Goal: Check status: Check status

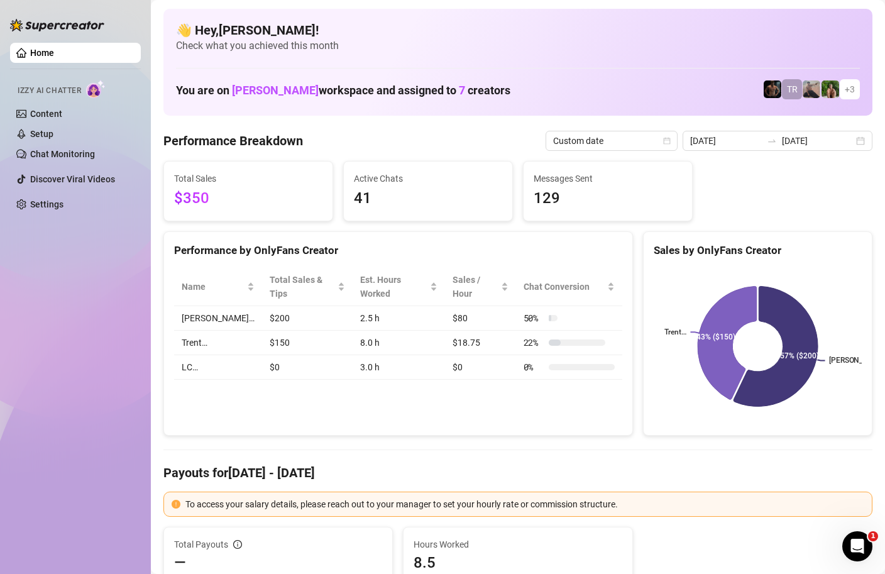
click at [863, 141] on div "2025-08-12 2025-08-12" at bounding box center [778, 141] width 190 height 20
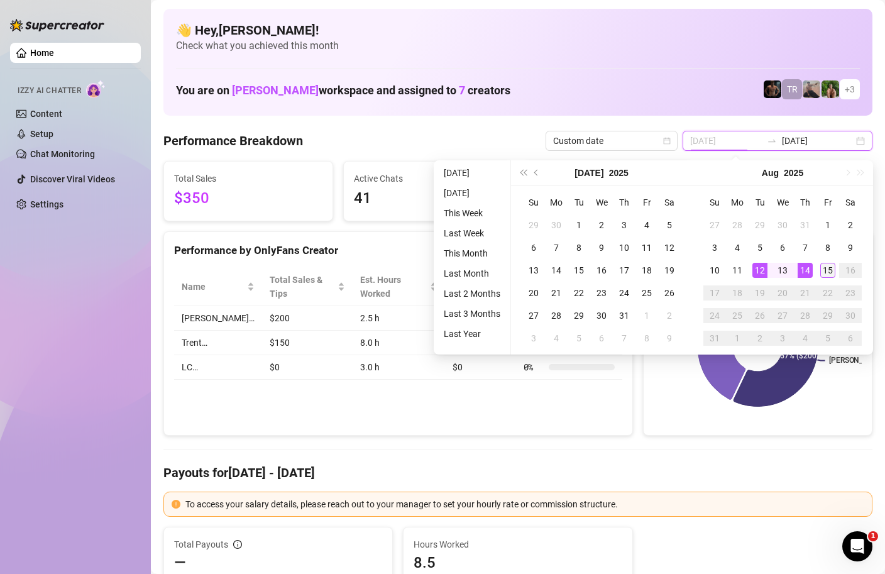
type input "[DATE]"
click at [828, 270] on div "15" at bounding box center [828, 270] width 15 height 15
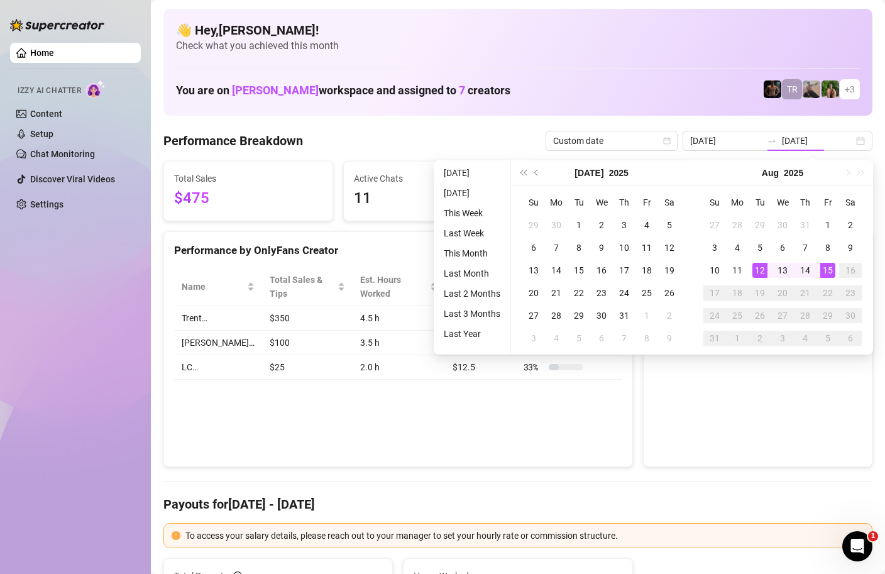
type input "[DATE]"
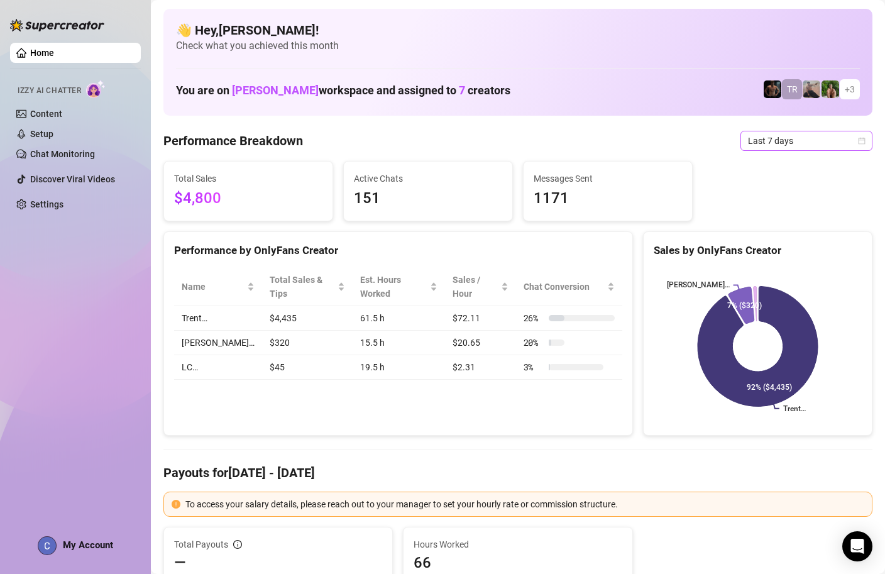
click at [860, 141] on icon "calendar" at bounding box center [862, 141] width 8 height 8
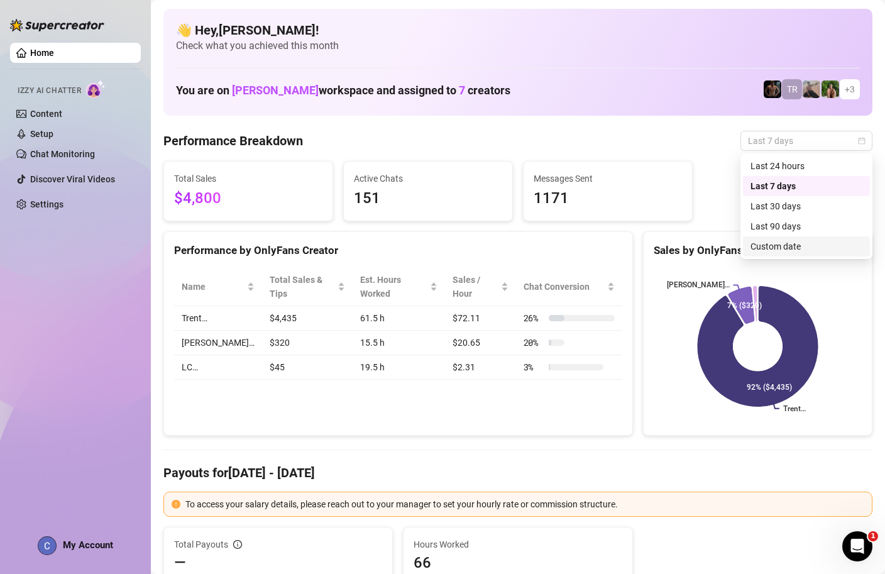
click at [777, 251] on div "Custom date" at bounding box center [807, 247] width 112 height 14
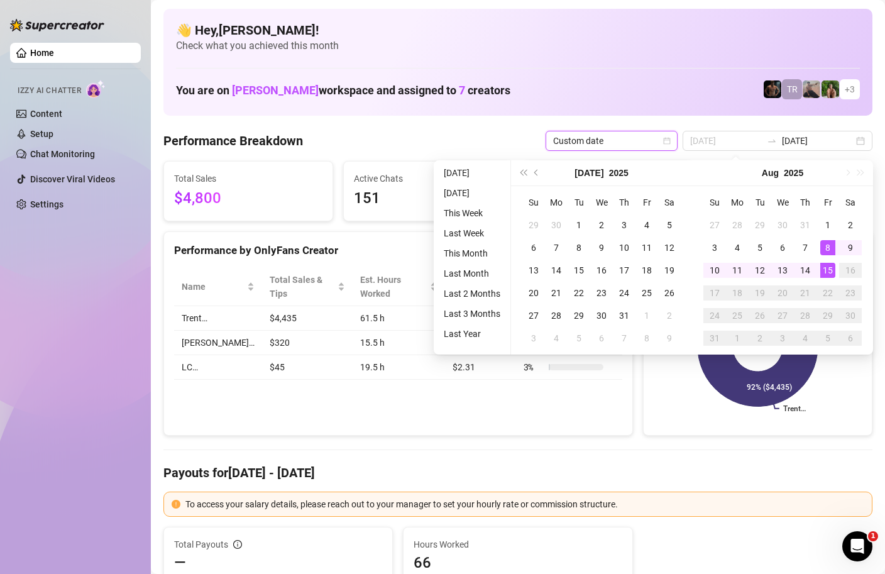
type input "[DATE]"
click at [830, 270] on div "15" at bounding box center [828, 270] width 15 height 15
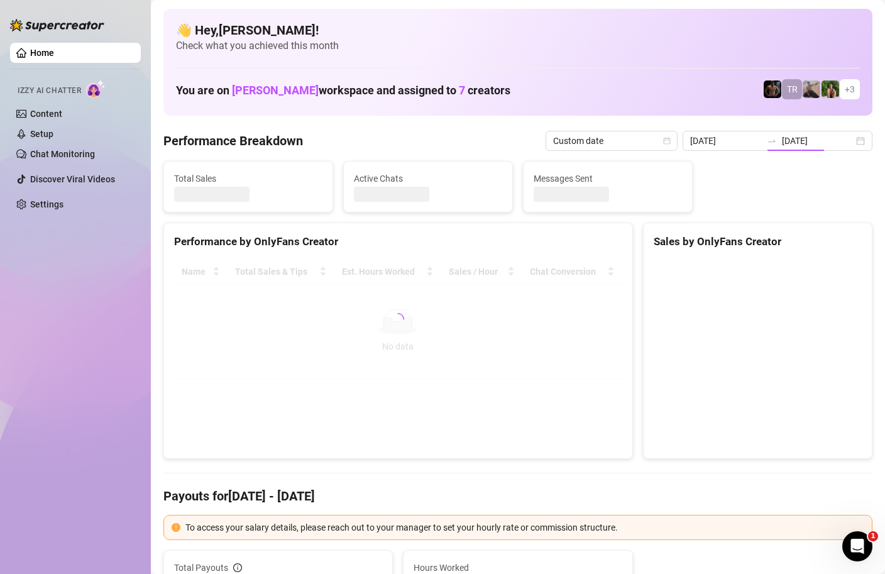
type input "[DATE]"
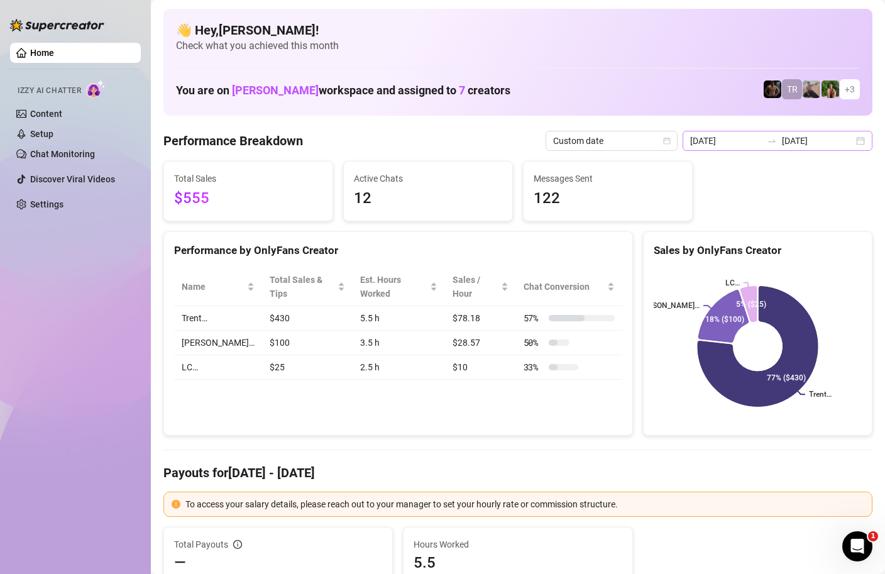
click at [865, 141] on div "[DATE] [DATE]" at bounding box center [778, 141] width 190 height 20
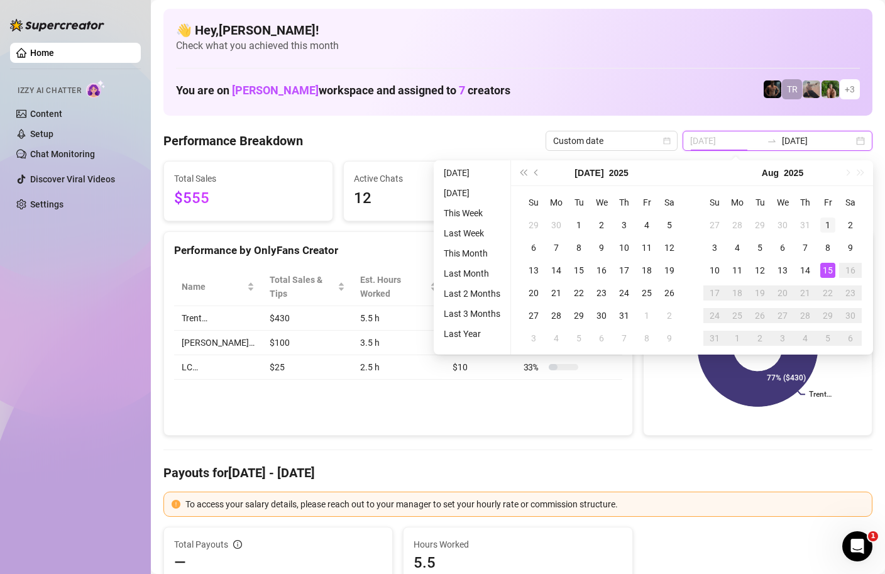
type input "[DATE]"
click at [828, 225] on div "1" at bounding box center [828, 225] width 15 height 15
type input "[DATE]"
click at [824, 275] on div "15" at bounding box center [828, 270] width 15 height 15
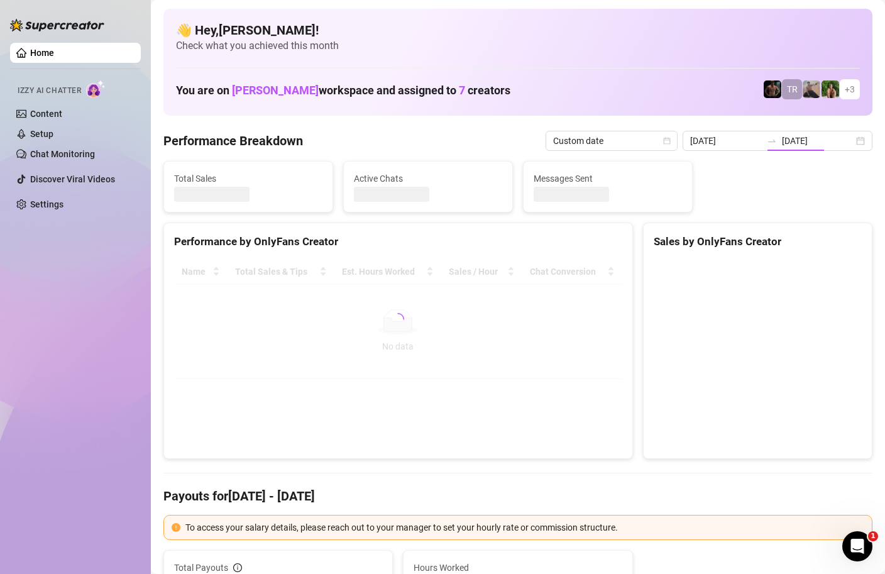
type input "[DATE]"
